Goal: Find contact information: Find contact information

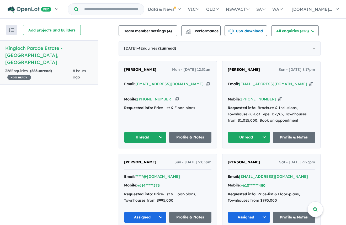
scroll to position [184, 0]
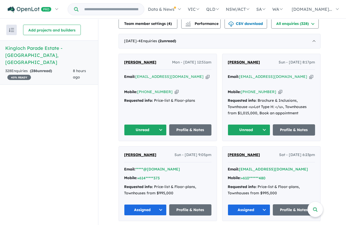
click at [162, 124] on button "Unread" at bounding box center [145, 129] width 43 height 11
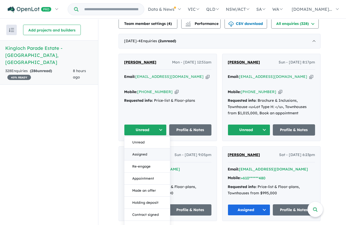
click at [148, 149] on button "Assigned" at bounding box center [147, 155] width 46 height 12
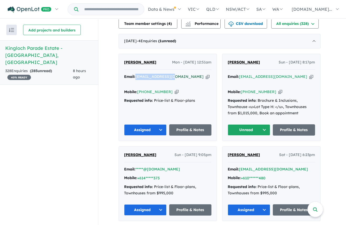
drag, startPoint x: 174, startPoint y: 76, endPoint x: 139, endPoint y: 76, distance: 35.5
click at [139, 76] on div "Email: [EMAIL_ADDRESS][DOMAIN_NAME] Copied!" at bounding box center [167, 80] width 87 height 13
drag, startPoint x: 139, startPoint y: 76, endPoint x: 146, endPoint y: 75, distance: 7.1
copy a%20Kingloch%20Parade%20Estate%20-%20Wantirna"] "[EMAIL_ADDRESS][DOMAIN_NAME]"
click at [185, 89] on div "Mobile: [PHONE_NUMBER] Copied!" at bounding box center [167, 92] width 87 height 6
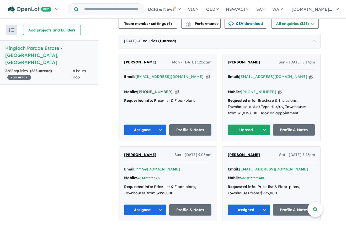
drag, startPoint x: 168, startPoint y: 84, endPoint x: 147, endPoint y: 85, distance: 21.1
click at [147, 89] on div "Mobile: [PHONE_NUMBER] Copied!" at bounding box center [167, 92] width 87 height 6
drag, startPoint x: 147, startPoint y: 85, endPoint x: 150, endPoint y: 85, distance: 3.5
copy link "422 857 958"
click at [37, 98] on div "Recent enquiries first Most unread enquiries first Most enquiries first By name…" at bounding box center [49, 122] width 98 height 207
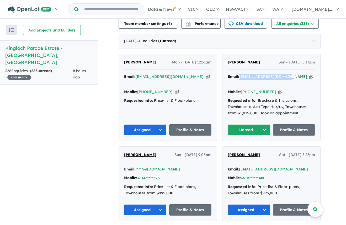
drag, startPoint x: 288, startPoint y: 75, endPoint x: 242, endPoint y: 74, distance: 45.2
click at [242, 74] on div "Email: [EMAIL_ADDRESS][DOMAIN_NAME] Copied!" at bounding box center [271, 80] width 87 height 13
drag, startPoint x: 242, startPoint y: 74, endPoint x: 250, endPoint y: 75, distance: 7.4
copy a%20Kingloch%20Parade%20Estate%20-%20Wantirna"] "[EMAIL_ADDRESS][DOMAIN_NAME]"
click at [254, 124] on button "Unread" at bounding box center [249, 129] width 43 height 11
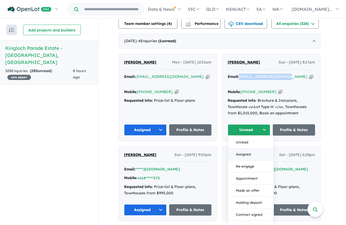
click at [251, 149] on button "Assigned" at bounding box center [251, 155] width 46 height 12
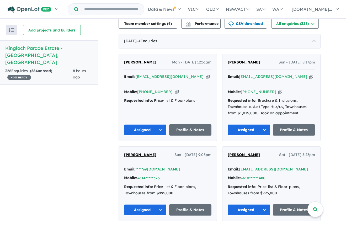
click at [31, 107] on div "Recent enquiries first Most unread enquiries first Most enquiries first By name…" at bounding box center [49, 122] width 98 height 207
drag, startPoint x: 273, startPoint y: 84, endPoint x: 251, endPoint y: 85, distance: 22.1
click at [251, 89] on div "Mobile: [PHONE_NUMBER] Copied!" at bounding box center [271, 92] width 87 height 6
drag, startPoint x: 251, startPoint y: 85, endPoint x: 257, endPoint y: 85, distance: 6.0
copy link "406 086 468"
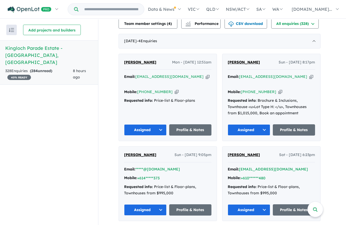
click at [17, 129] on div "Recent enquiries first Most unread enquiries first Most enquiries first By name…" at bounding box center [49, 122] width 98 height 207
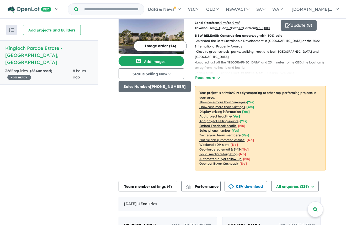
scroll to position [0, 0]
